Goal: Task Accomplishment & Management: Use online tool/utility

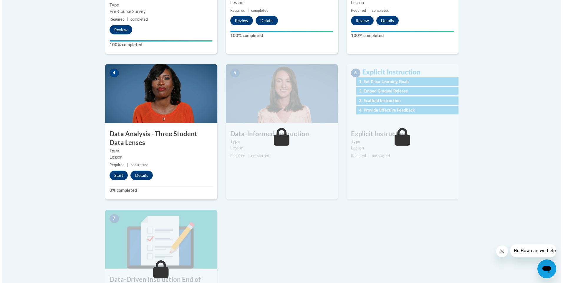
scroll to position [295, 0]
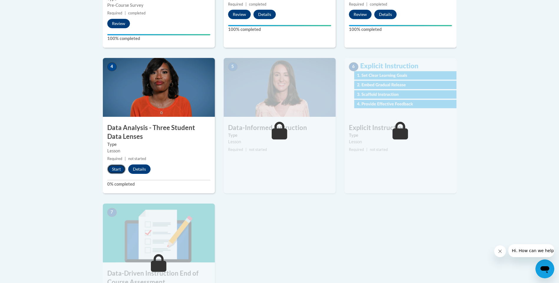
click at [117, 166] on button "Start" at bounding box center [116, 169] width 18 height 9
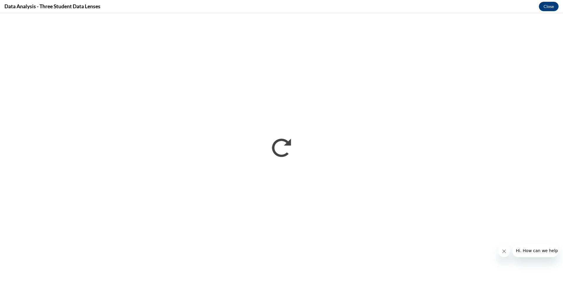
scroll to position [0, 0]
